Goal: Find specific page/section

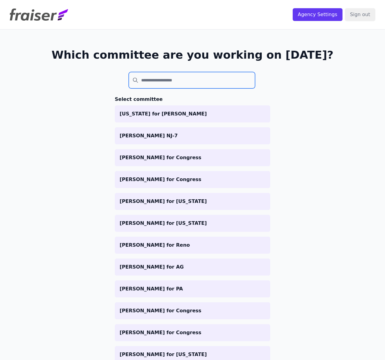
click at [160, 81] on input "search" at bounding box center [192, 80] width 126 height 16
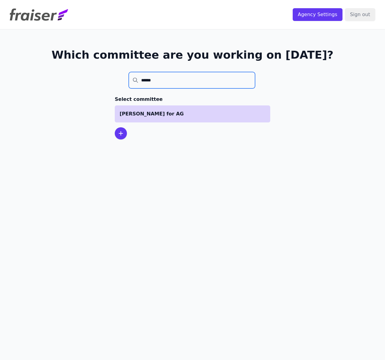
type input "******"
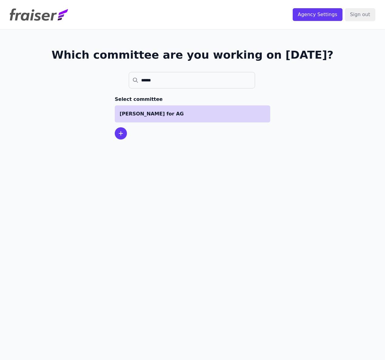
click at [173, 118] on li "[PERSON_NAME] for AG" at bounding box center [192, 113] width 155 height 17
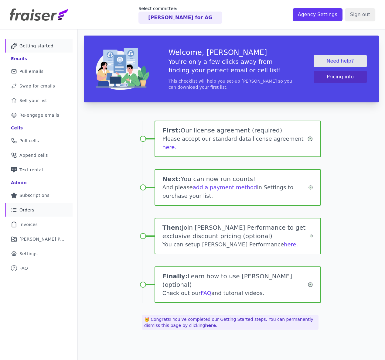
click at [32, 214] on link "List Icon Outline of bulleted list Orders" at bounding box center [39, 209] width 68 height 13
